Goal: Information Seeking & Learning: Learn about a topic

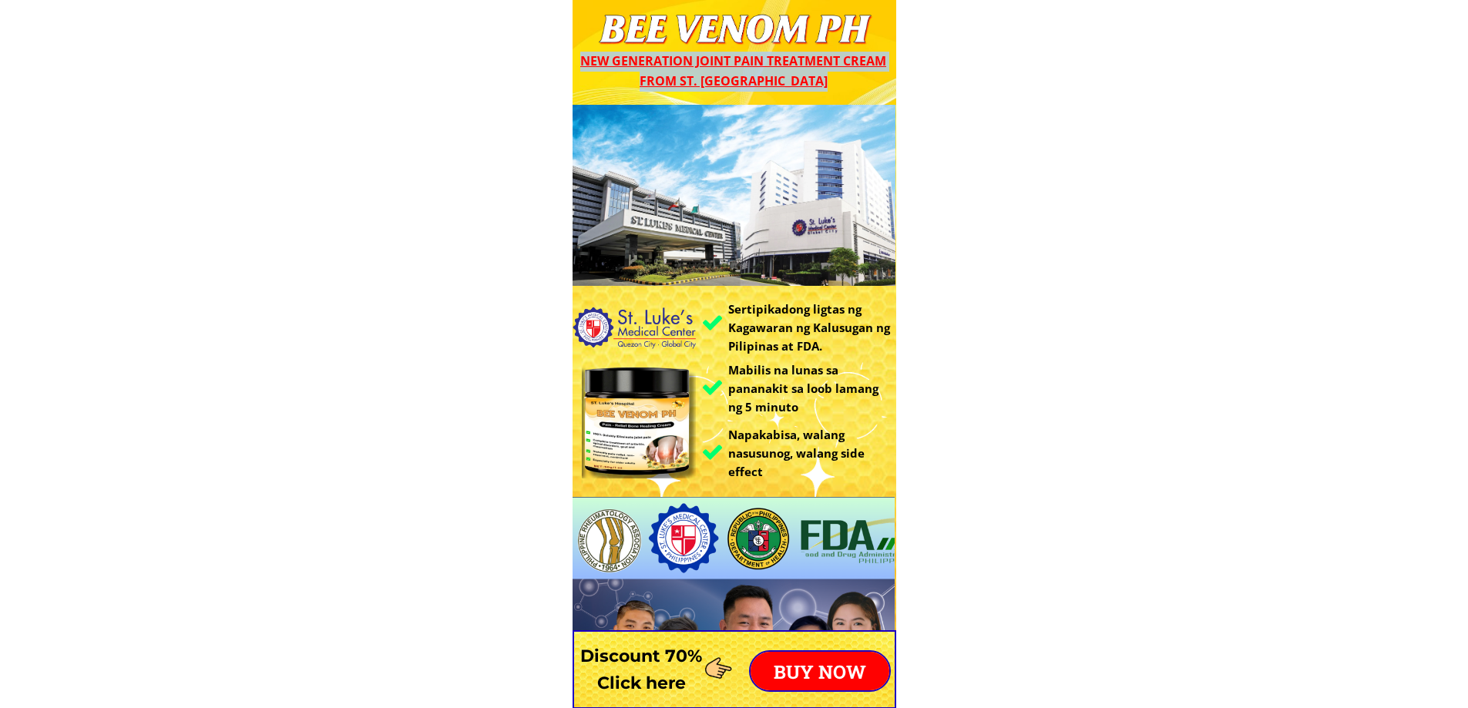
drag, startPoint x: 587, startPoint y: 18, endPoint x: 839, endPoint y: 44, distance: 253.2
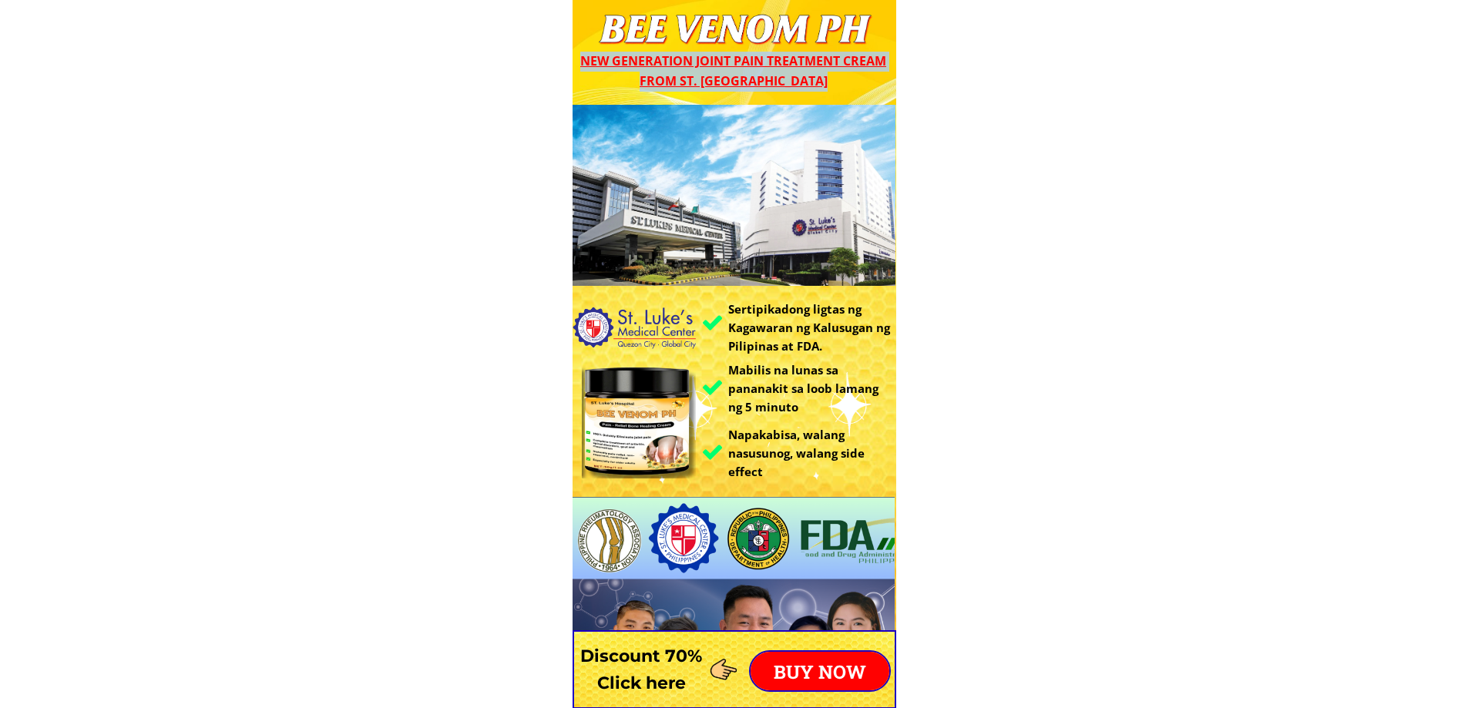
drag, startPoint x: 575, startPoint y: 25, endPoint x: 816, endPoint y: 25, distance: 241.1
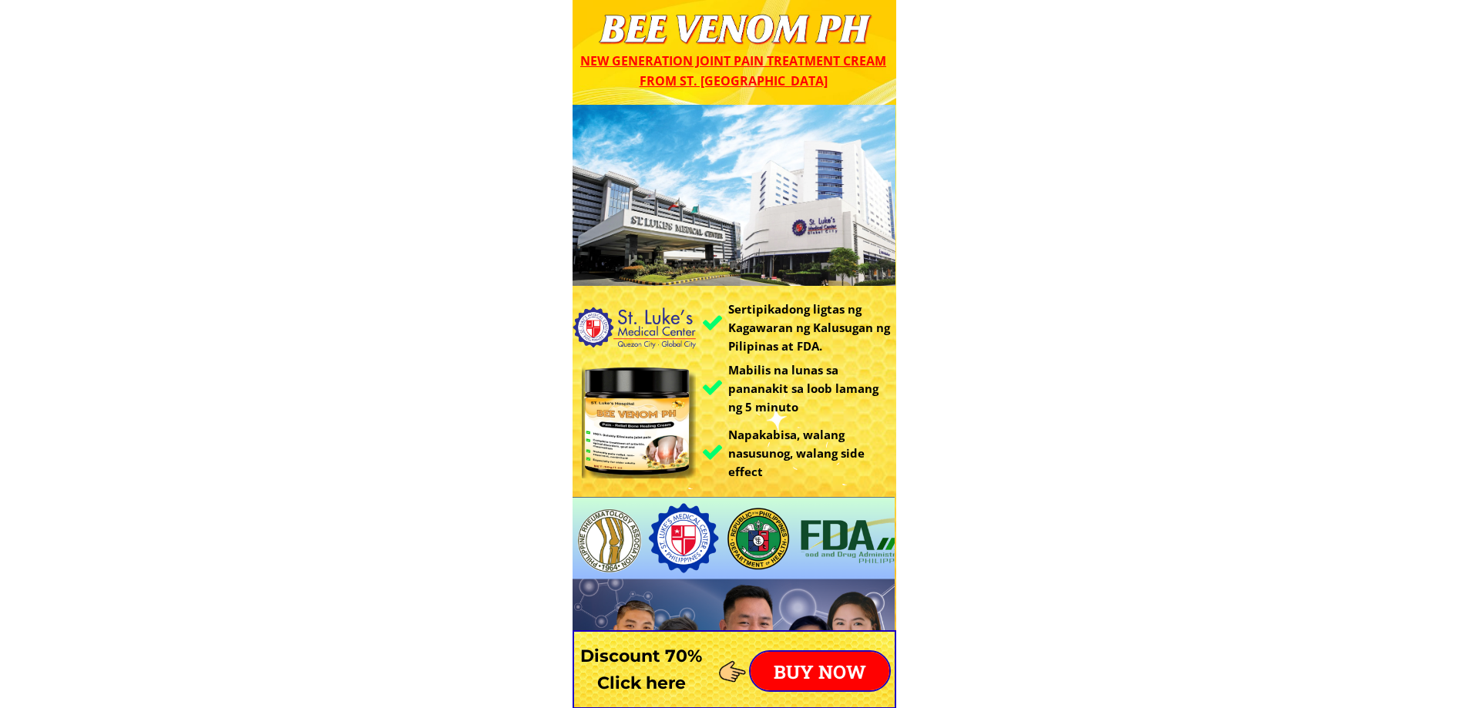
drag, startPoint x: 995, startPoint y: 36, endPoint x: 569, endPoint y: 20, distance: 427.1
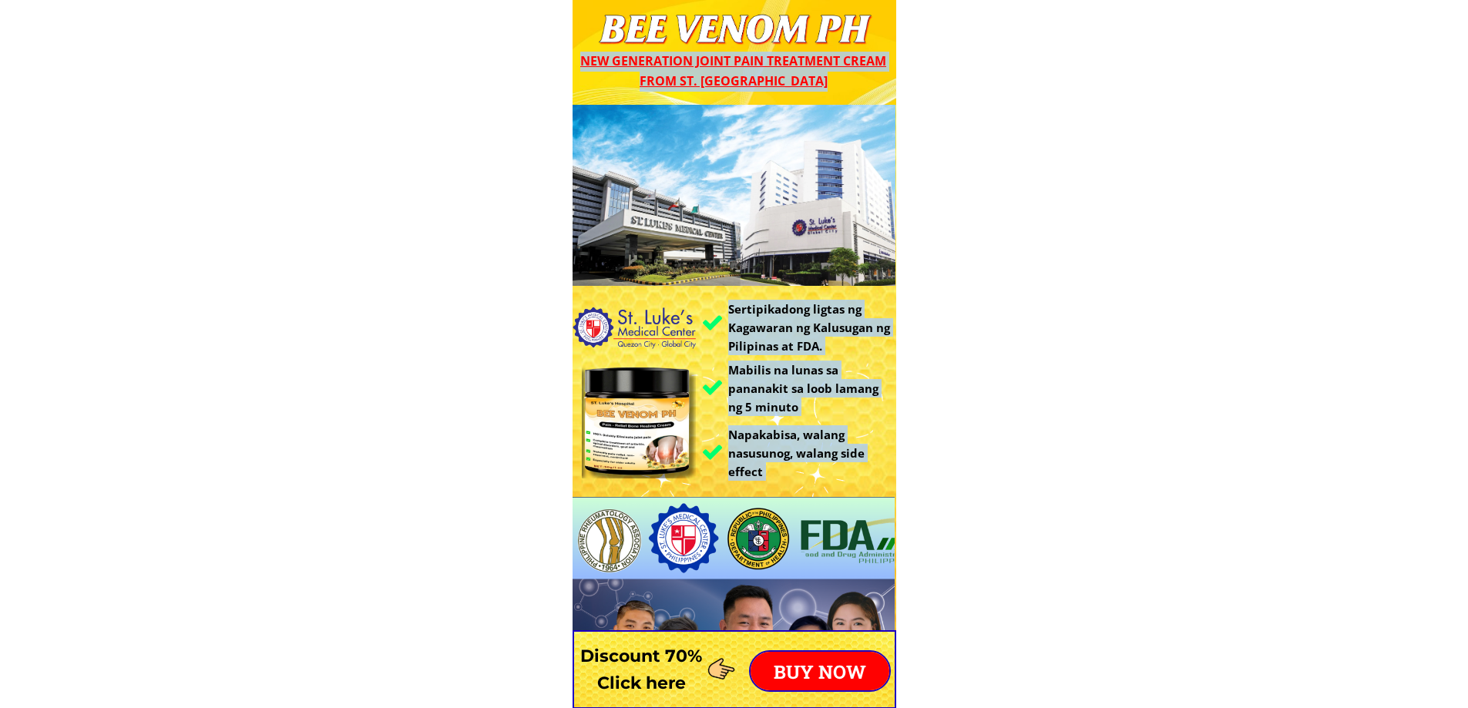
drag, startPoint x: 1005, startPoint y: 65, endPoint x: 601, endPoint y: 28, distance: 405.5
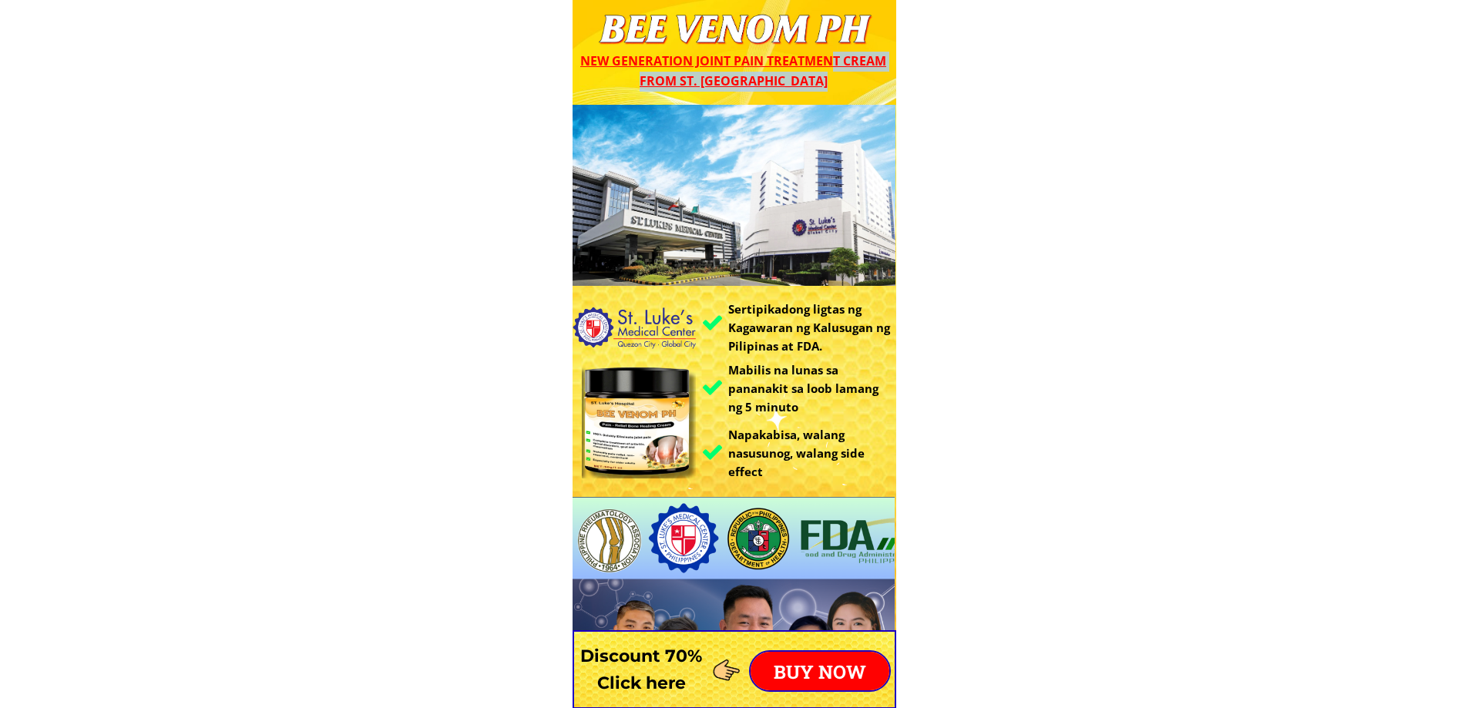
drag, startPoint x: 596, startPoint y: 14, endPoint x: 831, endPoint y: 60, distance: 238.7
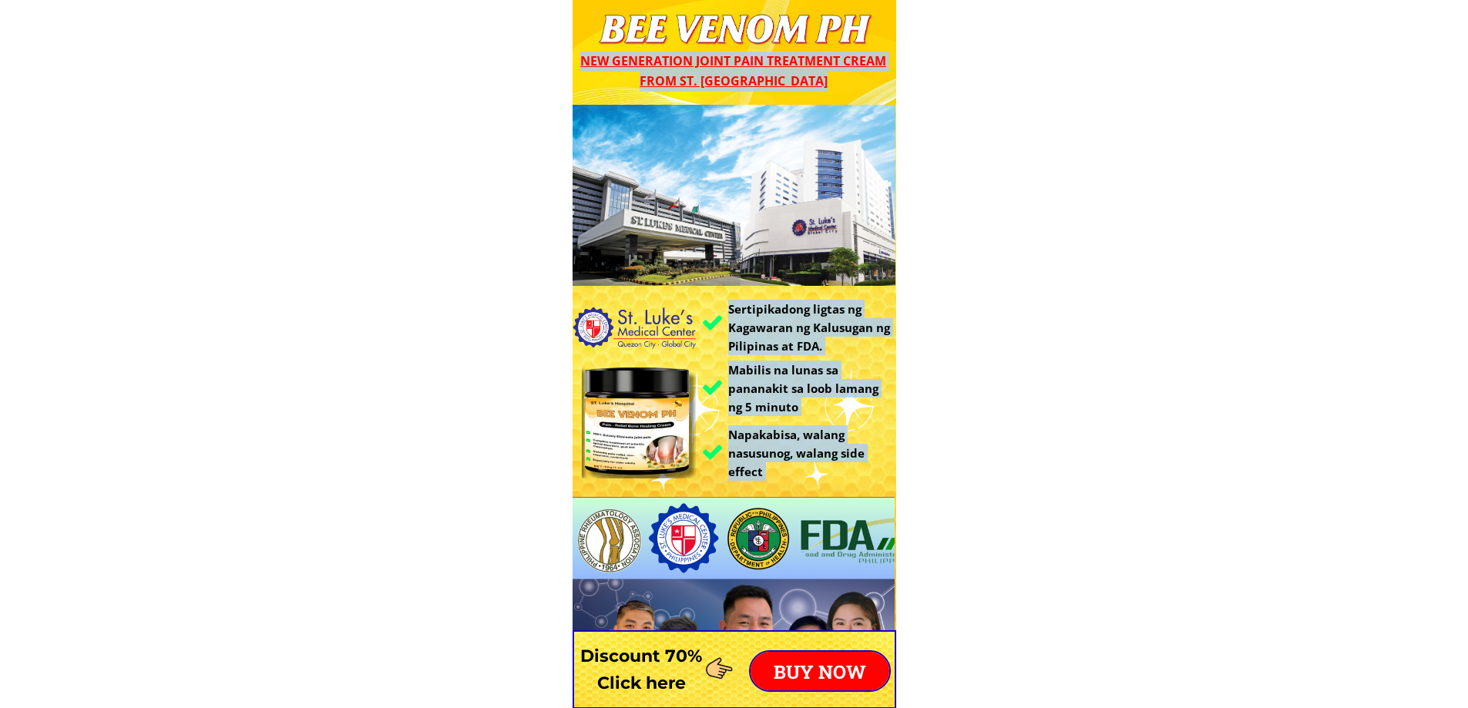
drag, startPoint x: 505, startPoint y: 32, endPoint x: 826, endPoint y: 25, distance: 320.6
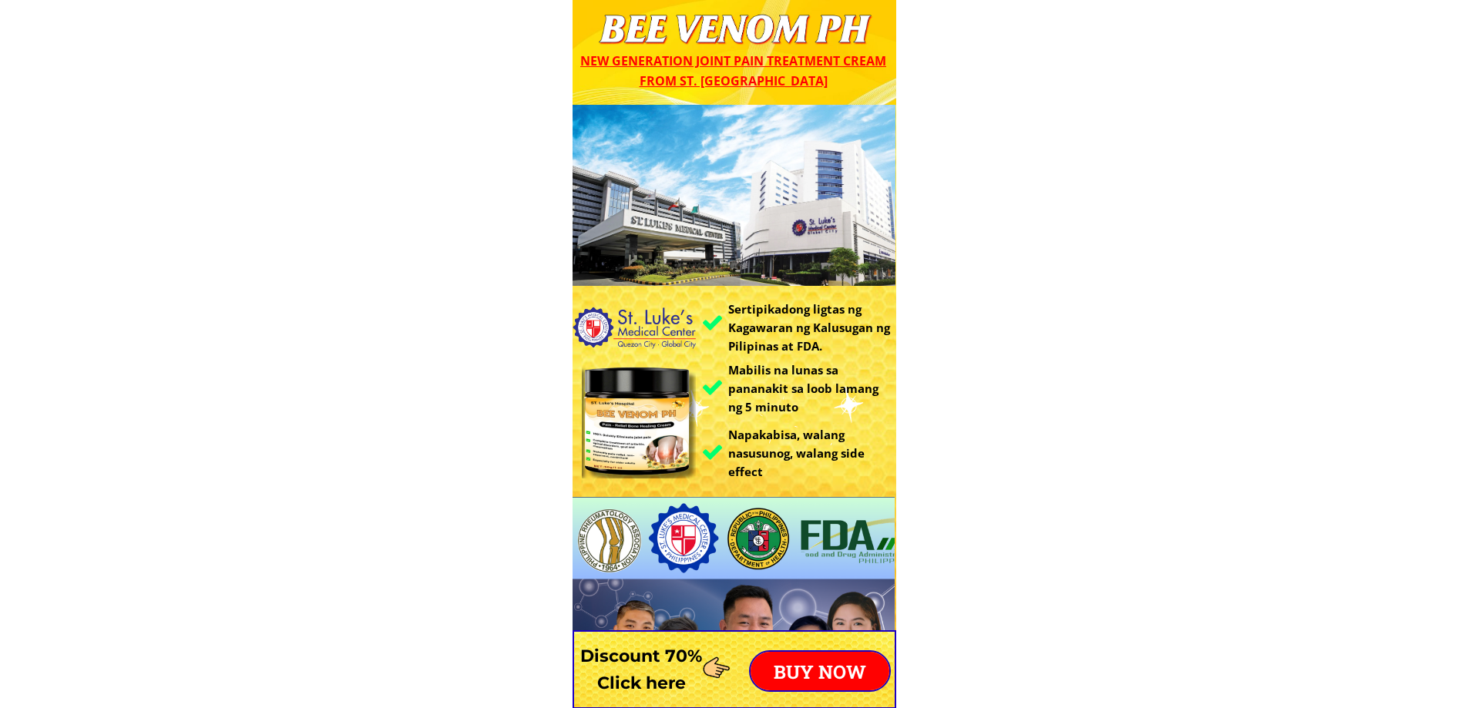
drag, startPoint x: 831, startPoint y: 35, endPoint x: 668, endPoint y: 34, distance: 163.3
